Goal: Information Seeking & Learning: Learn about a topic

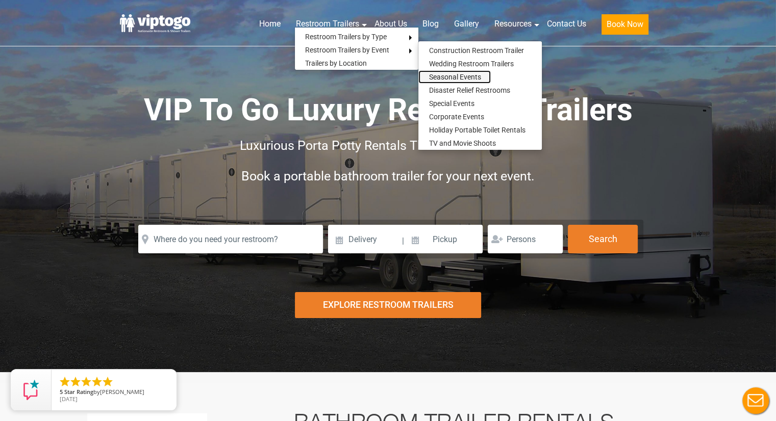
click at [445, 74] on link "Seasonal Events" at bounding box center [454, 76] width 72 height 13
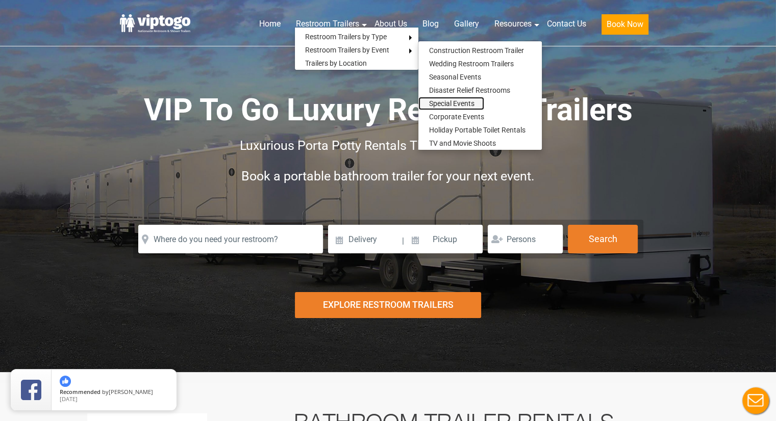
click at [447, 100] on link "Special Events" at bounding box center [451, 103] width 66 height 13
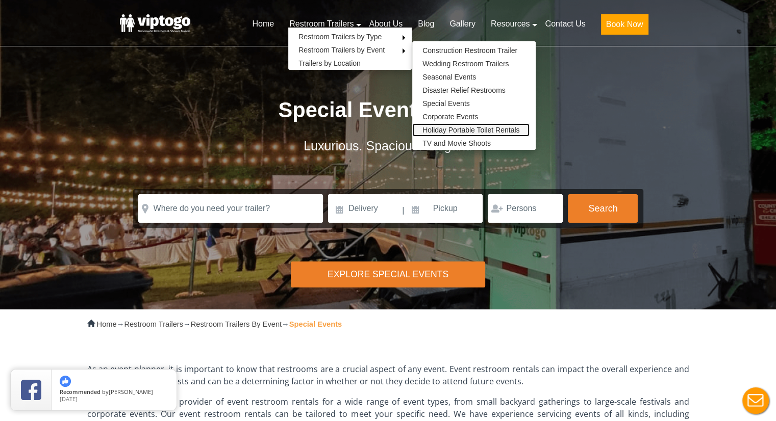
click at [439, 131] on link "Holiday Portable Toilet Rentals" at bounding box center [470, 129] width 117 height 13
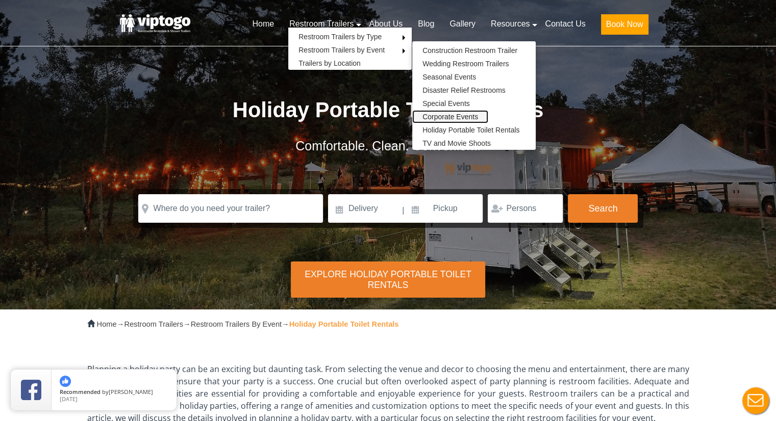
click at [463, 118] on link "Corporate Events" at bounding box center [450, 116] width 76 height 13
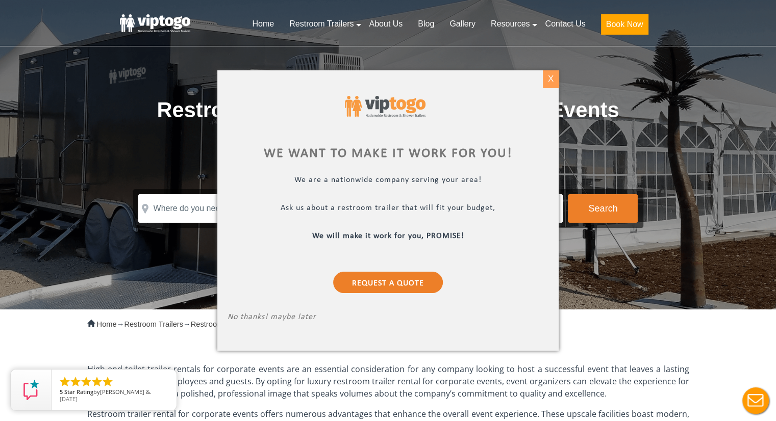
click at [552, 80] on div "X" at bounding box center [551, 78] width 16 height 17
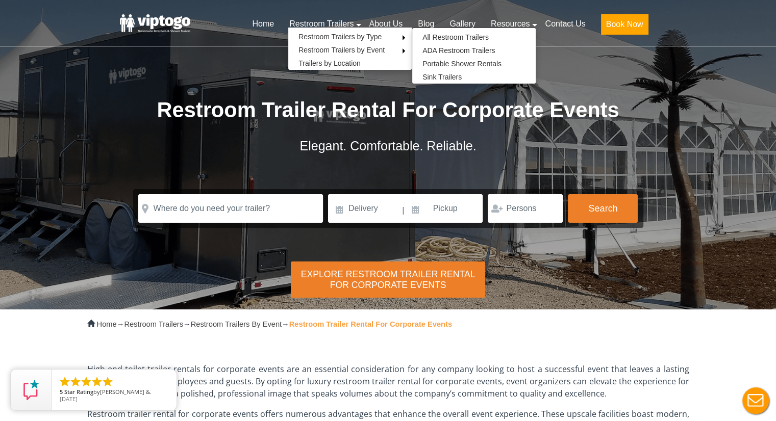
click at [353, 28] on ul "Restroom Trailers by Type All Restroom Trailers ADA Restroom Trailers Portable …" at bounding box center [350, 48] width 124 height 43
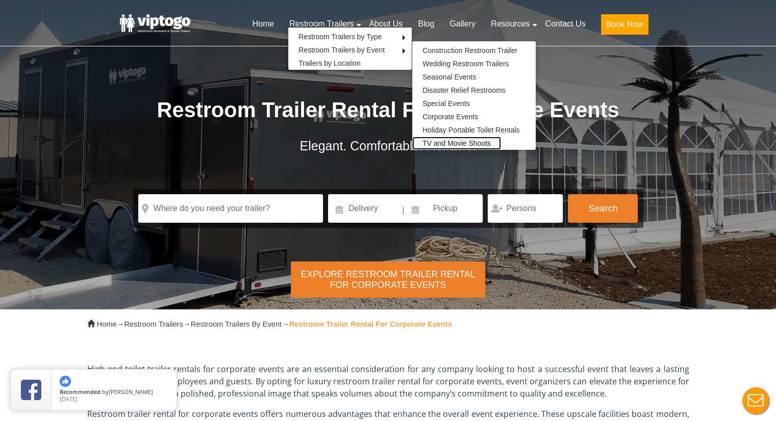
click at [456, 143] on link "TV and Movie Shoots" at bounding box center [456, 143] width 89 height 13
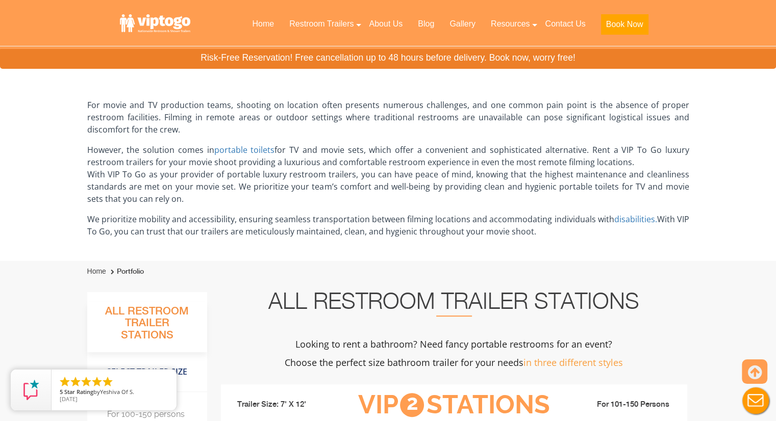
scroll to position [272, 0]
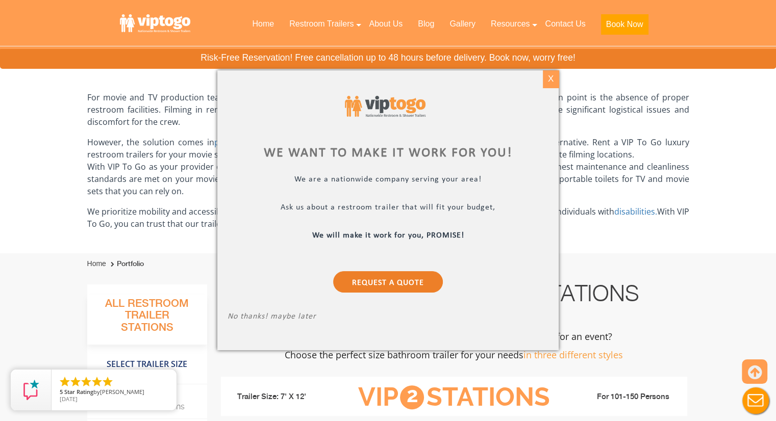
click at [553, 80] on div "X" at bounding box center [551, 78] width 16 height 17
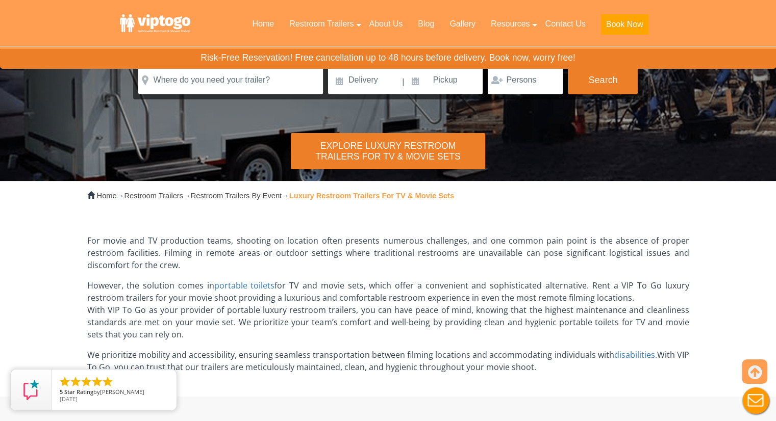
scroll to position [136, 0]
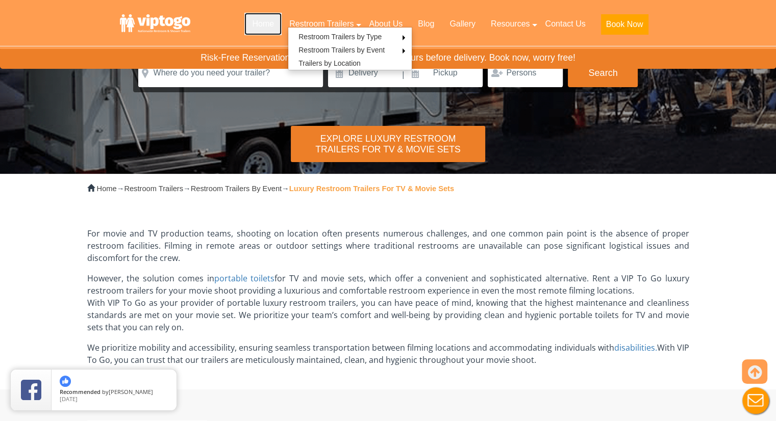
click at [251, 23] on link "Home" at bounding box center [262, 24] width 37 height 22
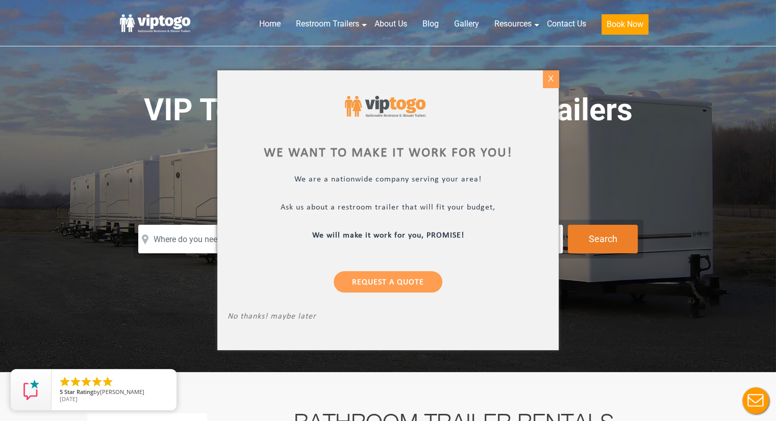
click at [552, 78] on div "X" at bounding box center [551, 78] width 16 height 17
